Goal: Download file/media

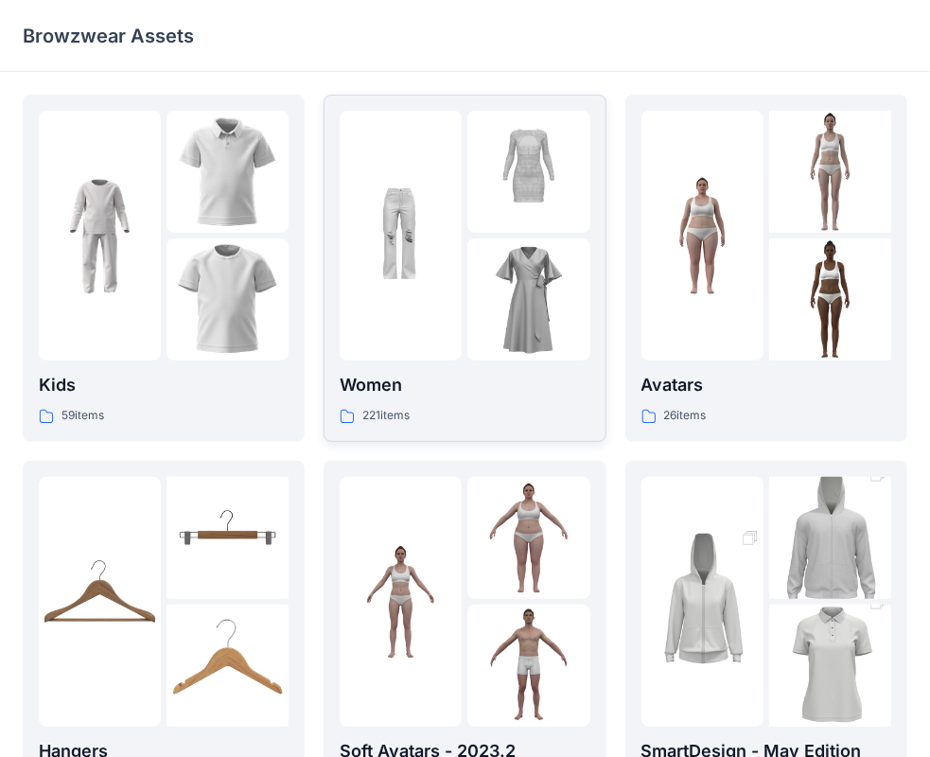
click at [475, 321] on div at bounding box center [529, 300] width 122 height 122
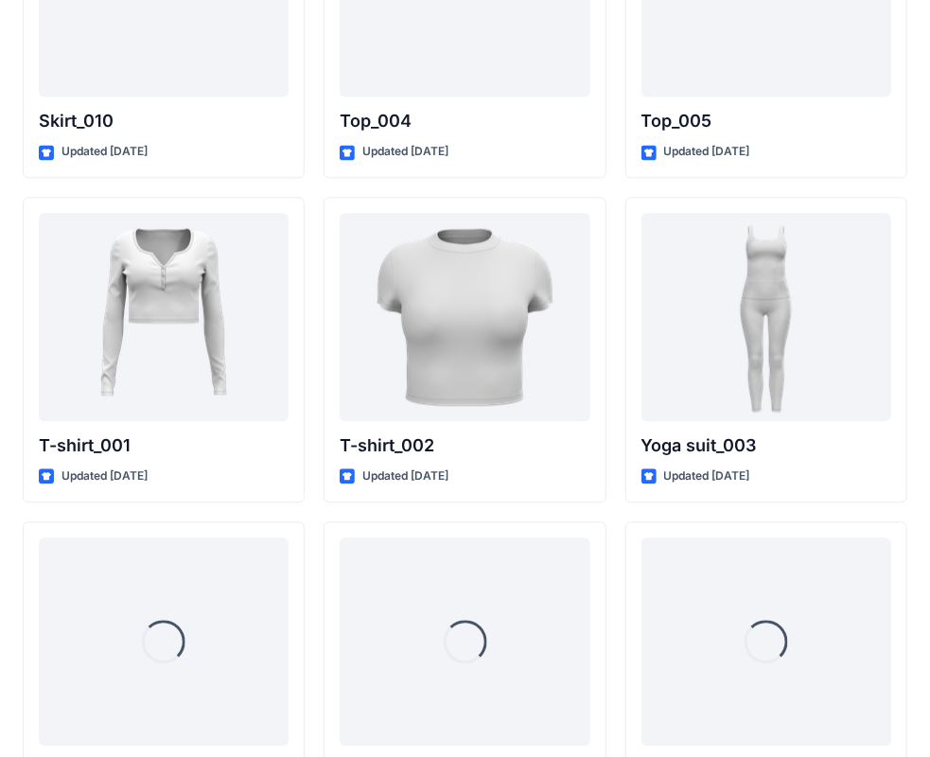
scroll to position [9954, 0]
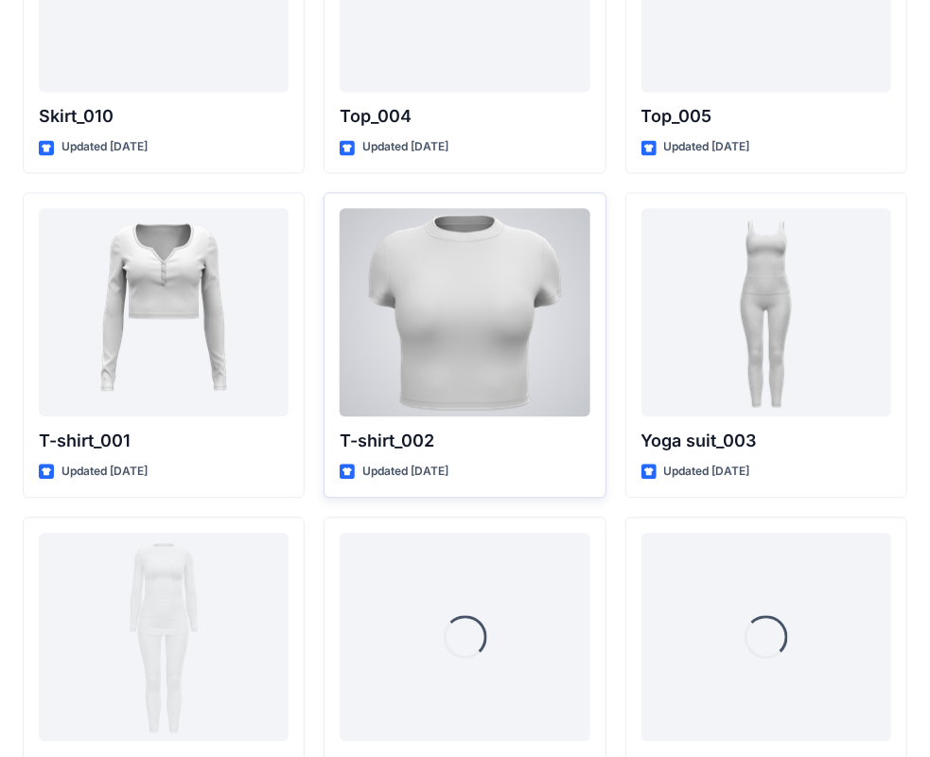
click at [523, 289] on div at bounding box center [465, 312] width 250 height 208
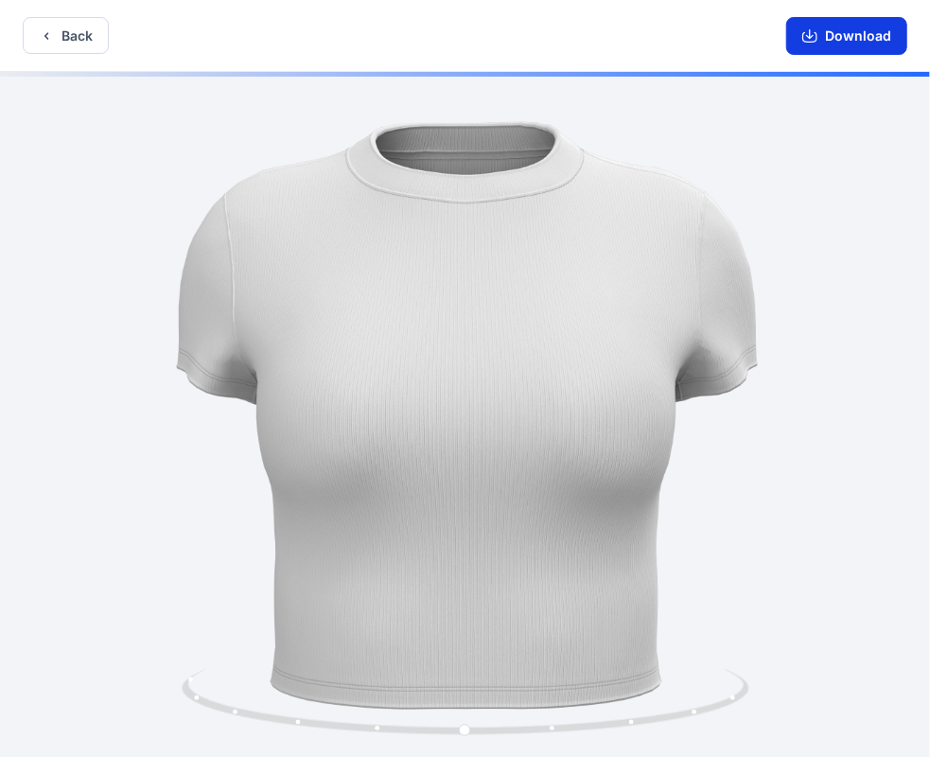
click at [854, 46] on button "Download" at bounding box center [847, 36] width 121 height 38
click at [47, 44] on button "Back" at bounding box center [66, 35] width 86 height 37
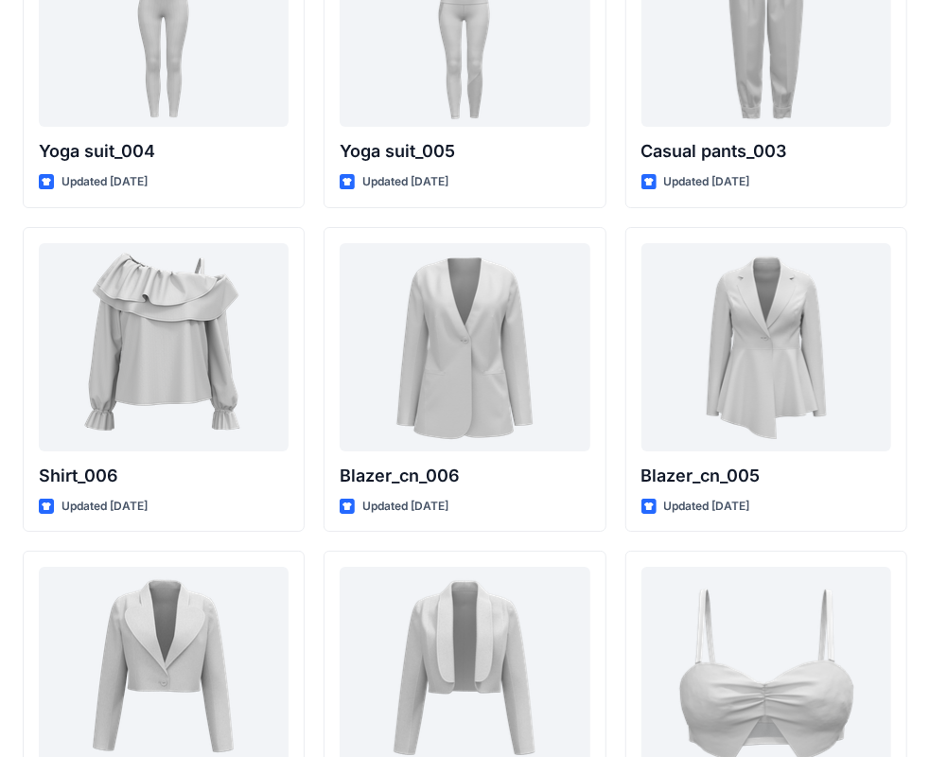
scroll to position [11060, 0]
